Goal: Information Seeking & Learning: Compare options

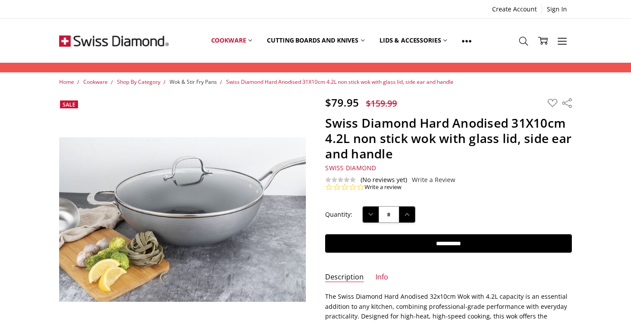
click at [192, 82] on span "Wok & Stir Fry Pans" at bounding box center [193, 81] width 47 height 7
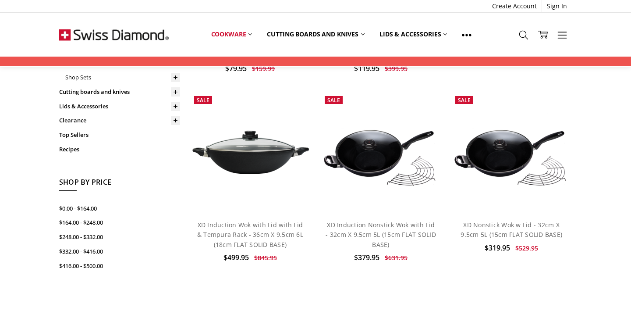
scroll to position [224, 0]
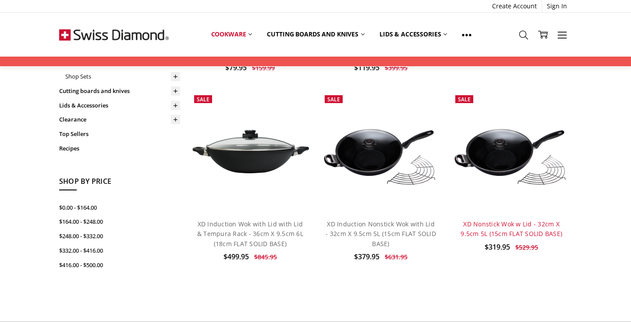
click at [541, 230] on link "XD Nonstick Wok w Lid - 32cm X 9.5cm 5L (15cm FLAT SOLID BASE)" at bounding box center [512, 229] width 102 height 18
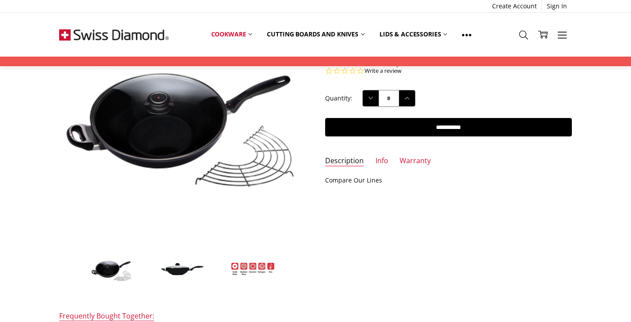
scroll to position [87, 0]
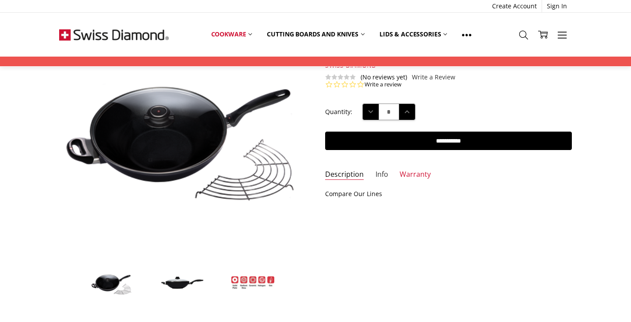
click at [383, 178] on link "Info" at bounding box center [382, 175] width 13 height 10
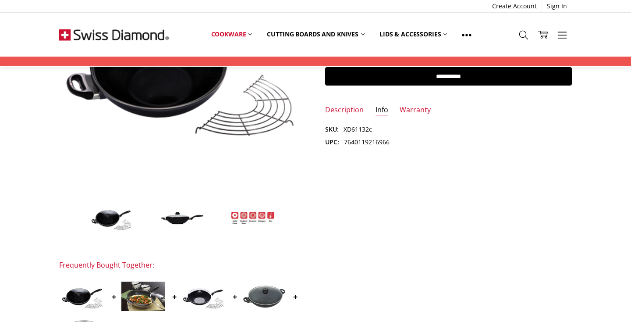
scroll to position [0, 0]
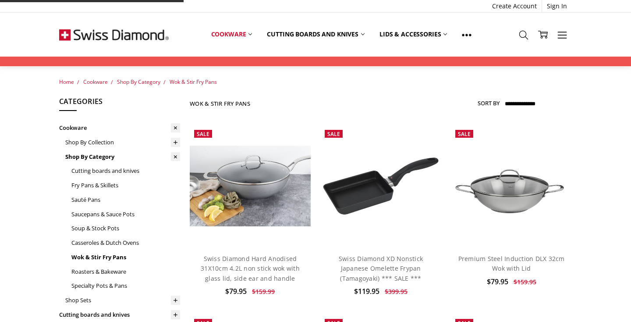
scroll to position [265, 0]
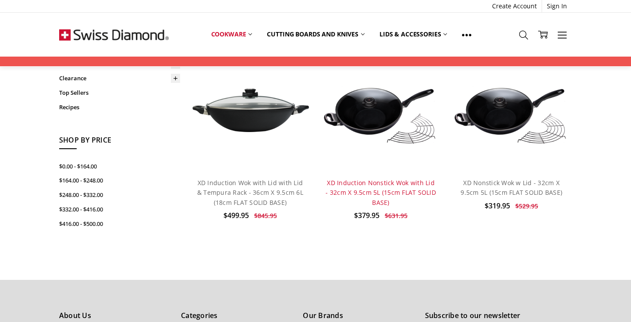
click at [409, 185] on link "XD Induction Nonstick Wok with Lid - 32cm X 9.5cm 5L (15cm FLAT SOLID BASE)" at bounding box center [381, 192] width 110 height 28
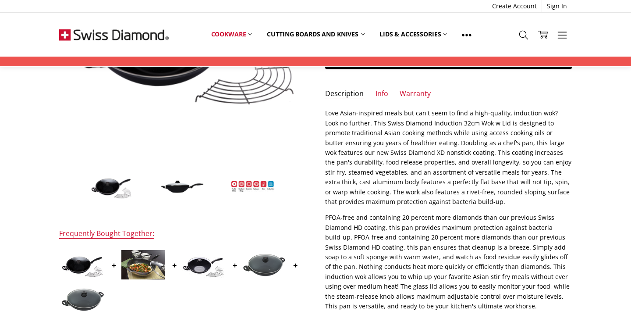
scroll to position [183, 0]
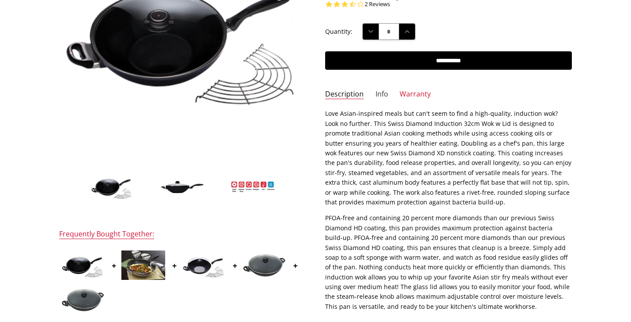
click at [385, 98] on link "Info" at bounding box center [382, 94] width 13 height 10
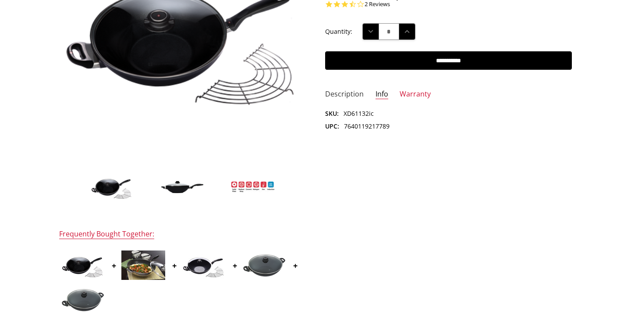
click at [350, 99] on link "Description" at bounding box center [344, 94] width 39 height 10
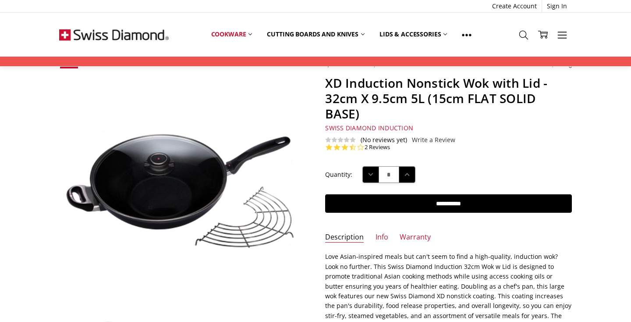
scroll to position [0, 0]
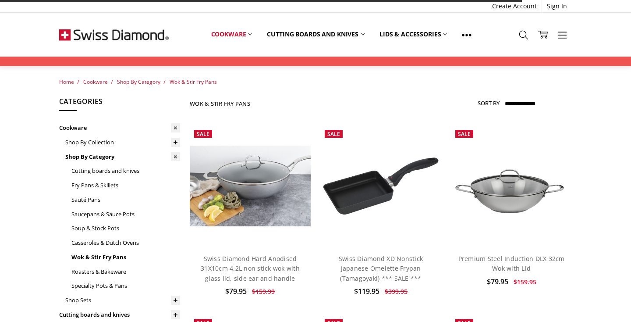
scroll to position [265, 0]
